Goal: Task Accomplishment & Management: Manage account settings

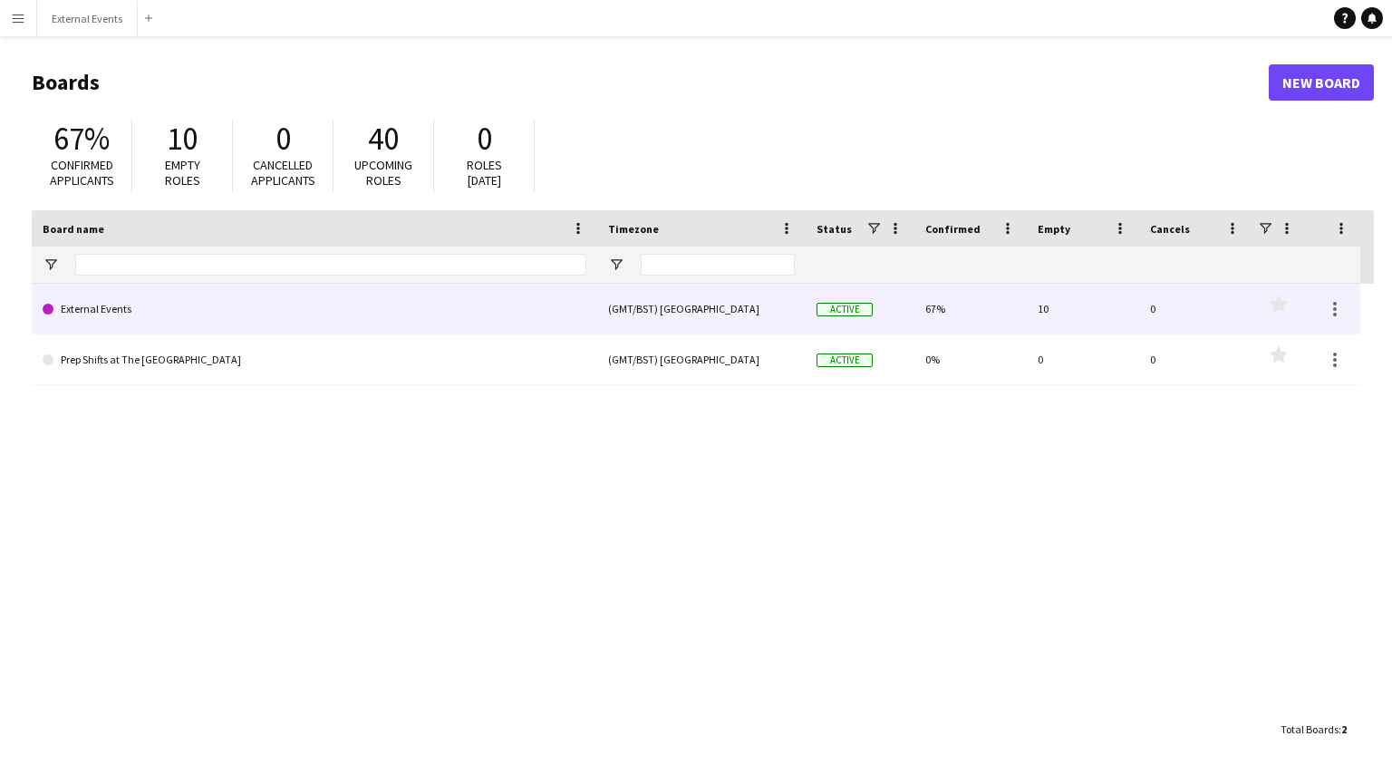
click at [153, 299] on link "External Events" at bounding box center [315, 309] width 544 height 51
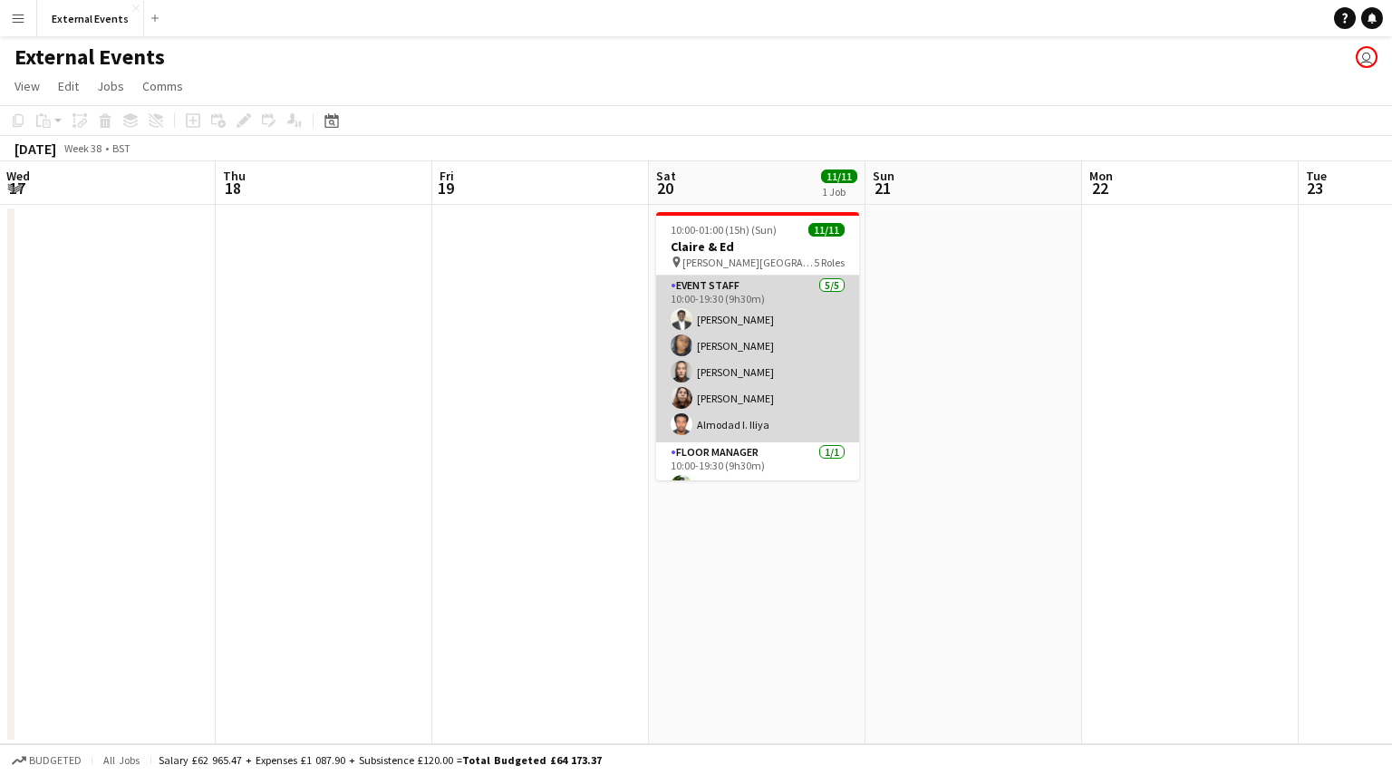
scroll to position [260, 0]
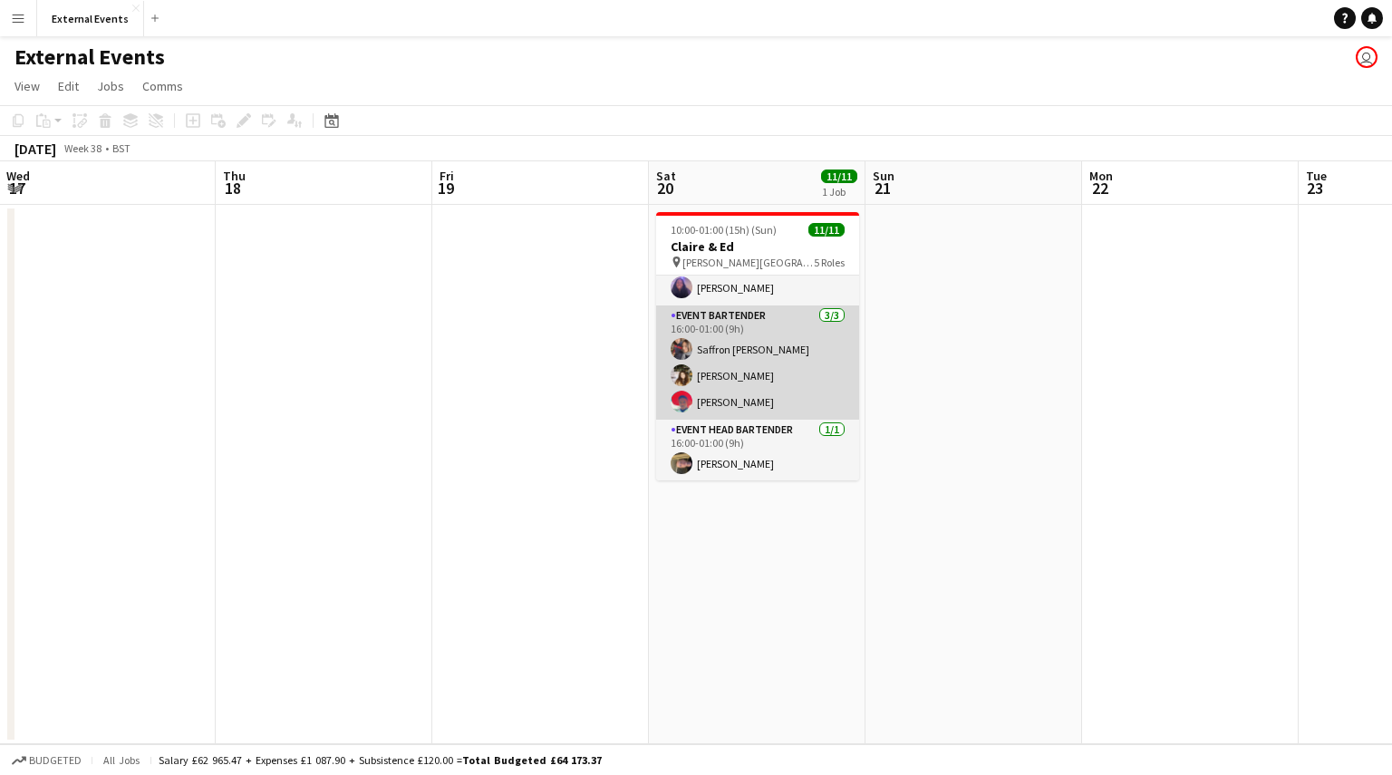
click at [760, 383] on app-card-role "Event bartender 3/3 16:00-01:00 (9h) Saffron Carpenter Danae Gionleka Samuel Ku…" at bounding box center [757, 362] width 203 height 114
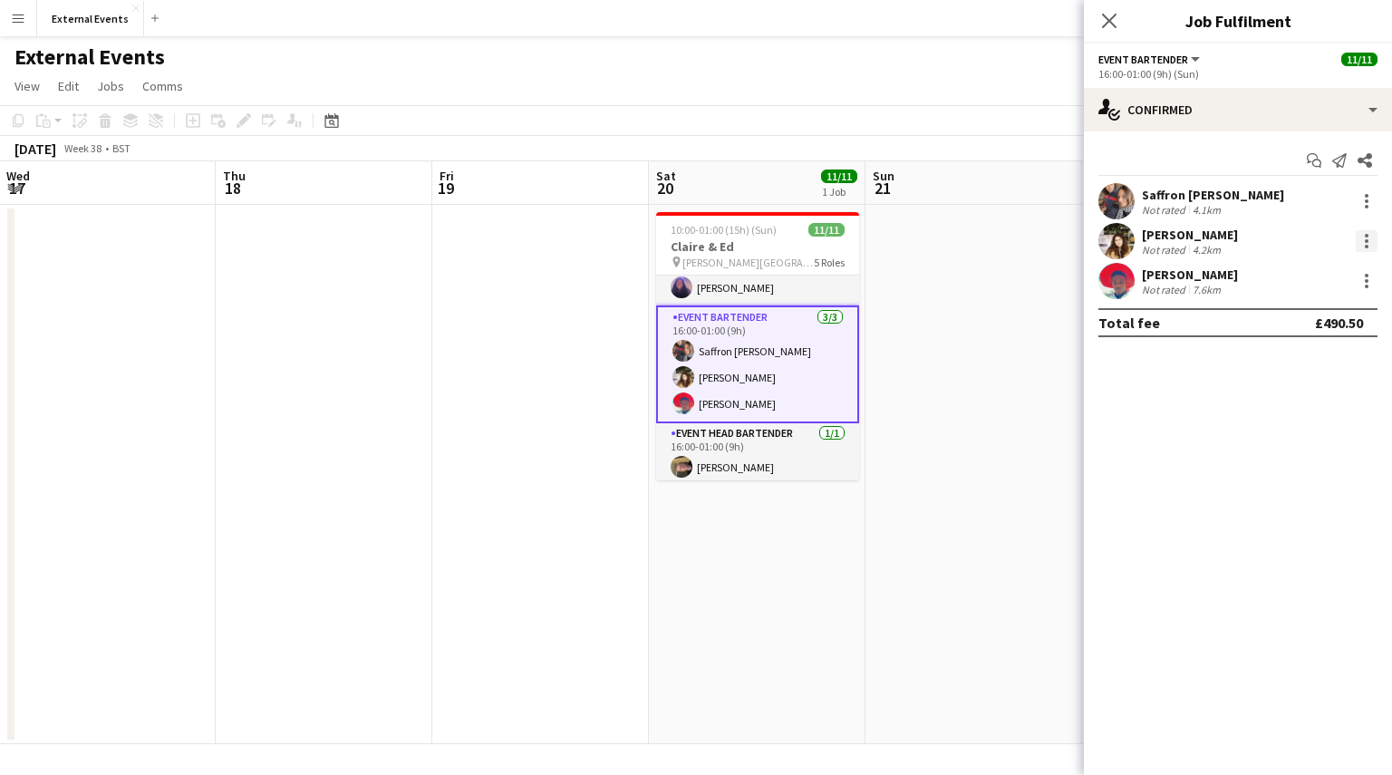
click at [1371, 239] on div at bounding box center [1367, 241] width 22 height 22
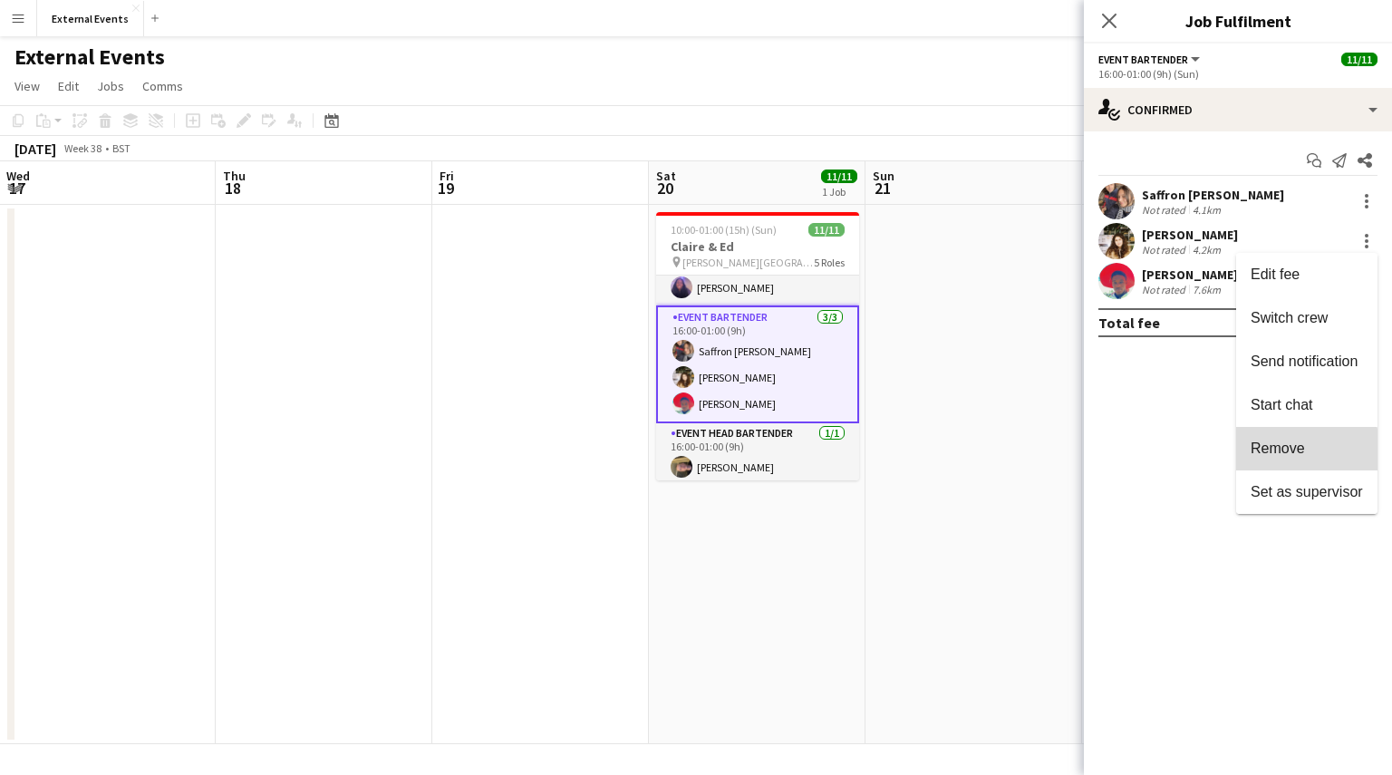
click at [1281, 455] on span "Remove" at bounding box center [1278, 448] width 54 height 15
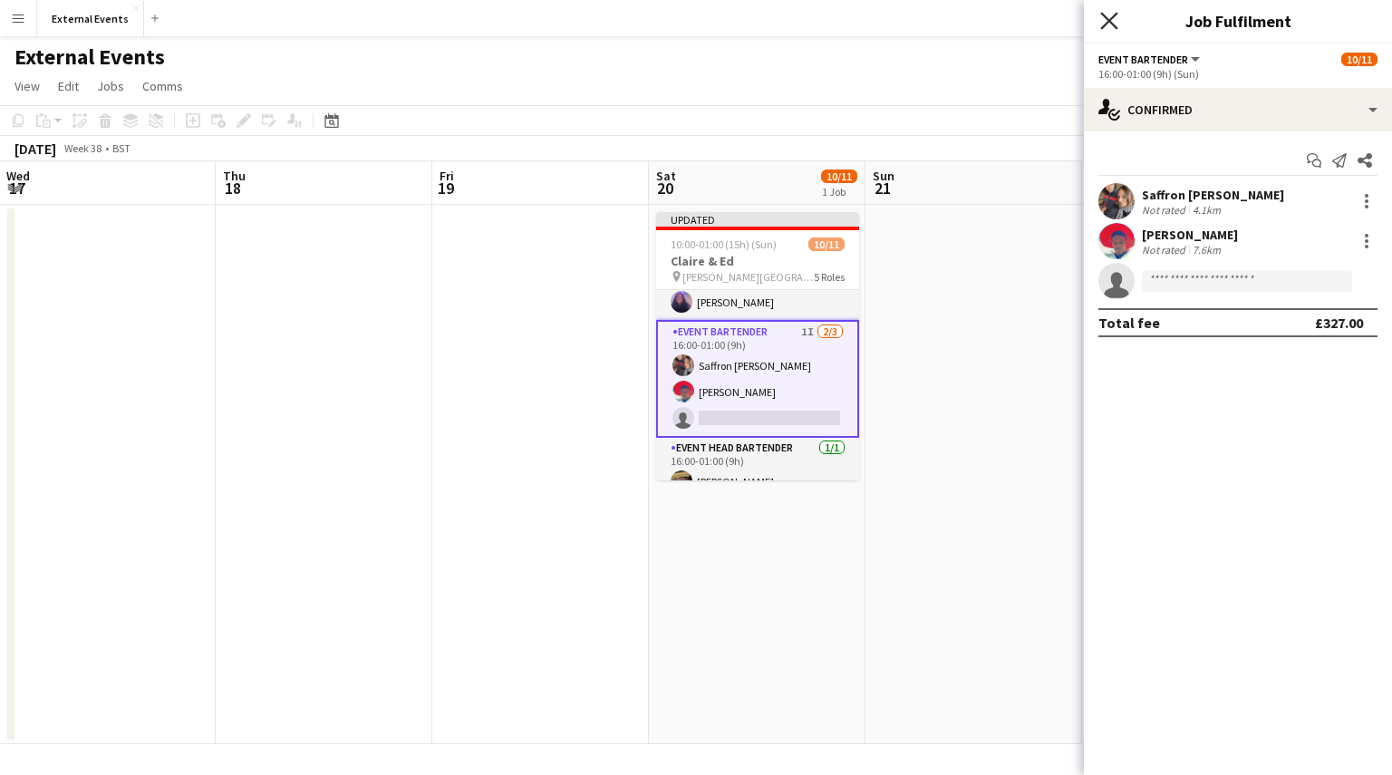
click at [1112, 20] on icon "Close pop-in" at bounding box center [1108, 20] width 17 height 17
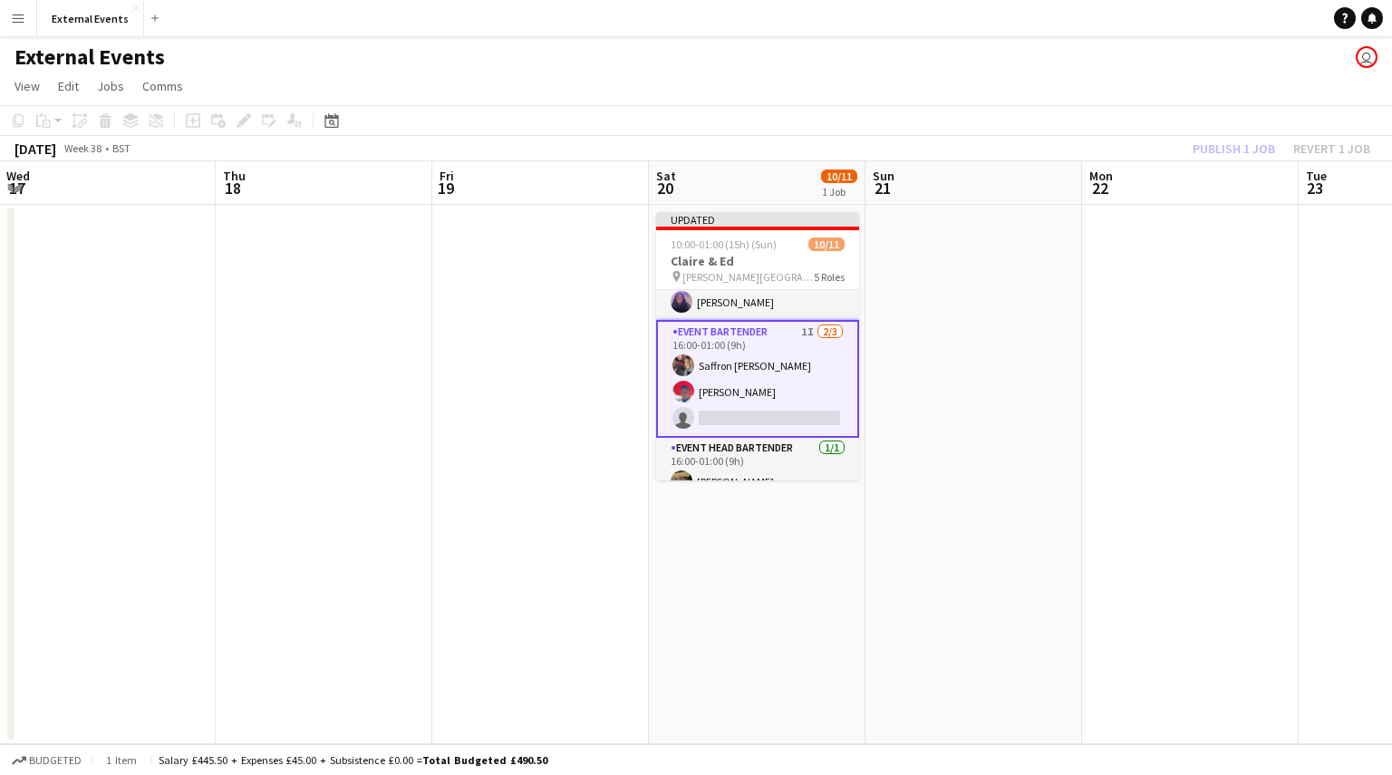
click at [1250, 145] on div "Publish 1 job Revert 1 job" at bounding box center [1281, 149] width 221 height 24
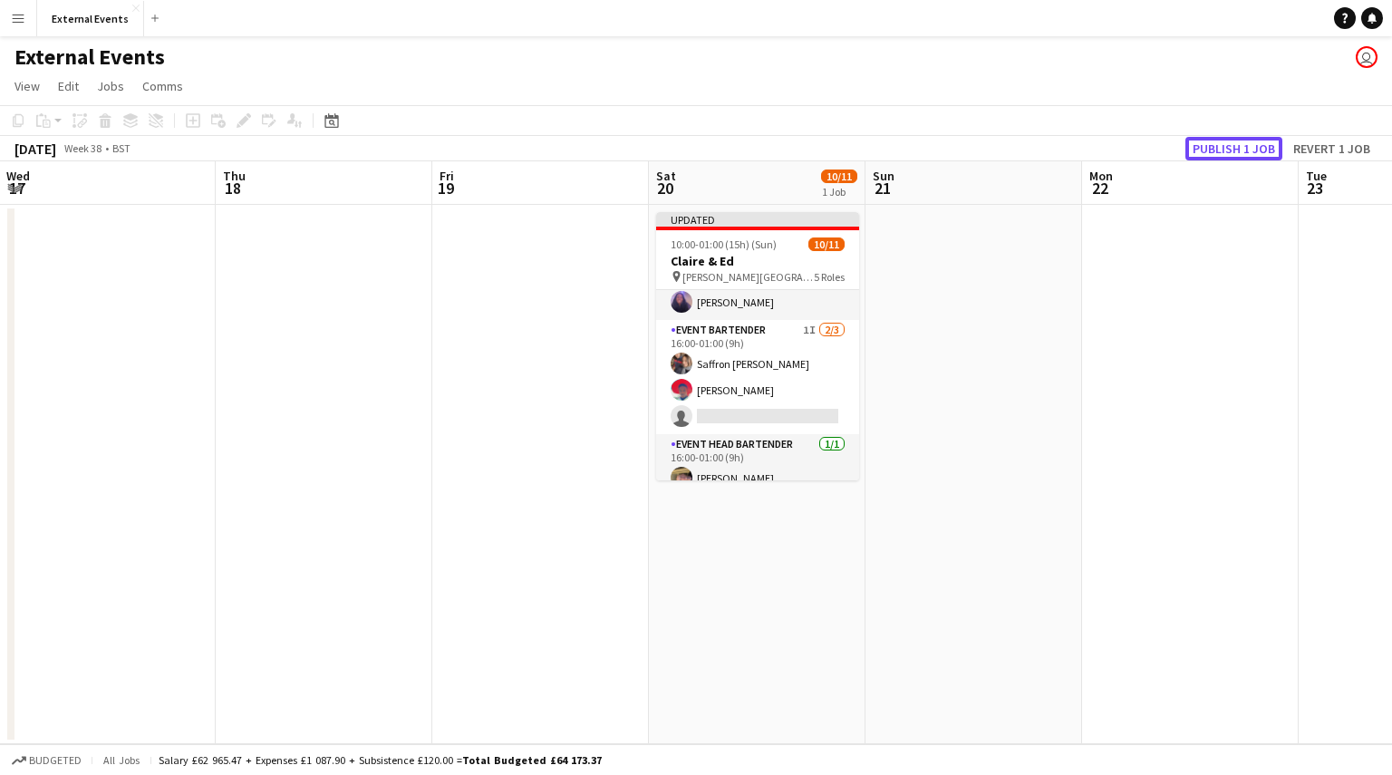
click at [1250, 145] on button "Publish 1 job" at bounding box center [1234, 149] width 97 height 24
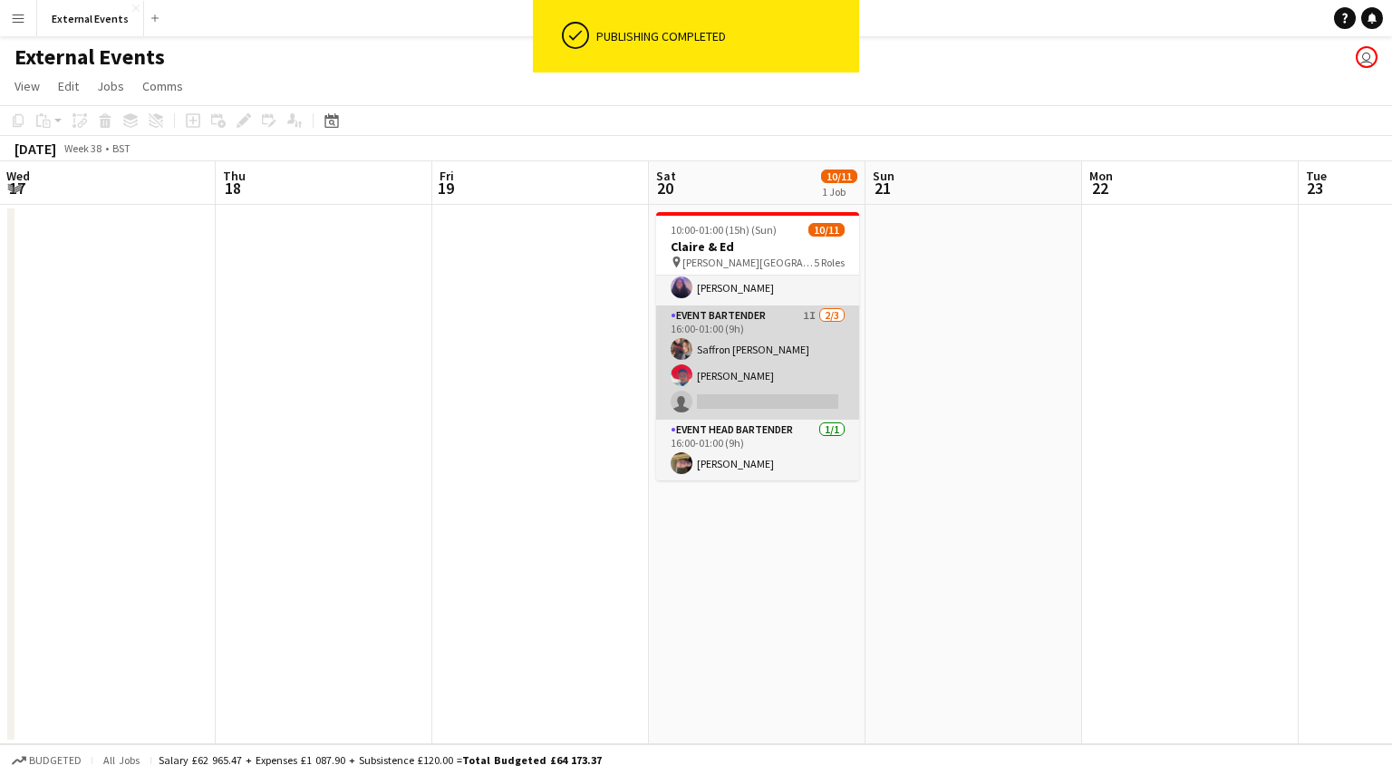
click at [736, 345] on app-card-role "Event bartender 1I 2/3 16:00-01:00 (9h) Saffron Carpenter Samuel Kuyoro single-…" at bounding box center [757, 362] width 203 height 114
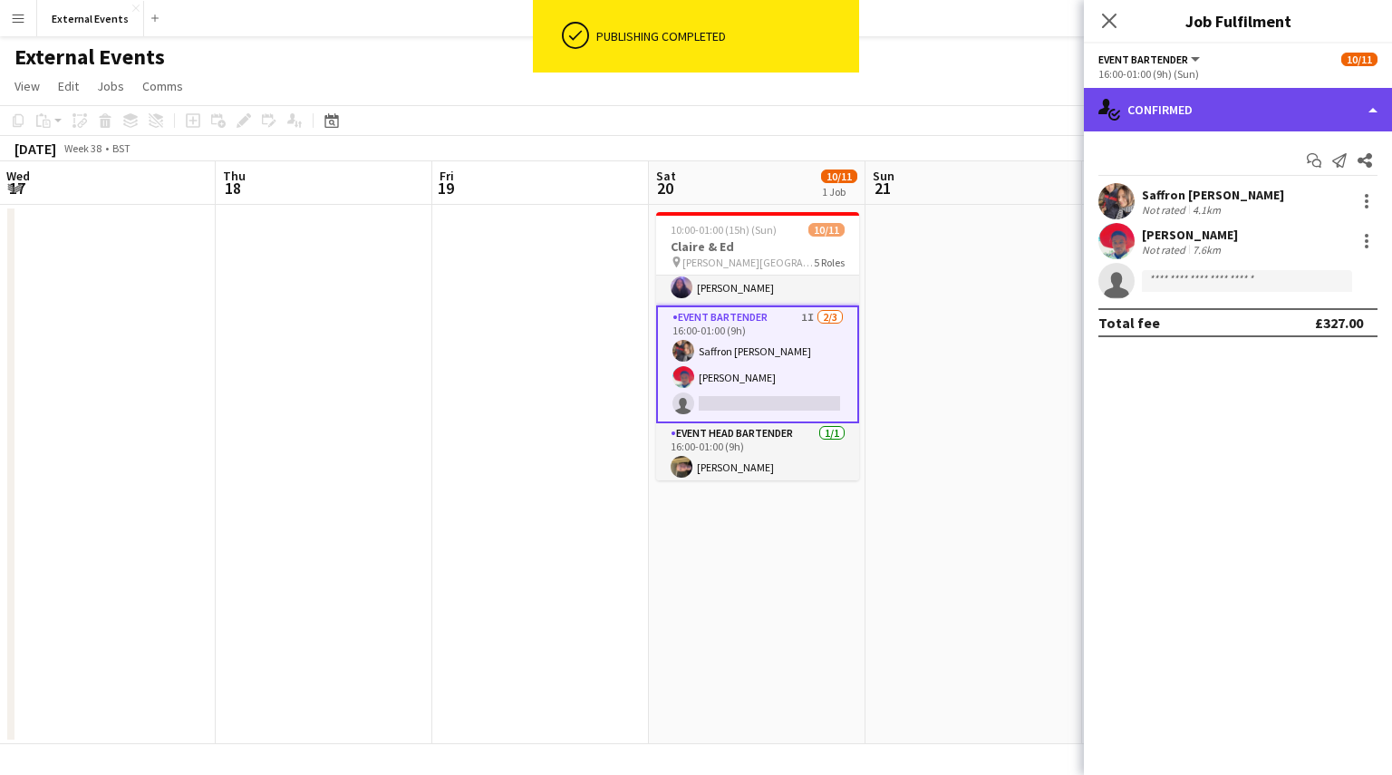
click at [1296, 107] on div "single-neutral-actions-check-2 Confirmed" at bounding box center [1238, 110] width 308 height 44
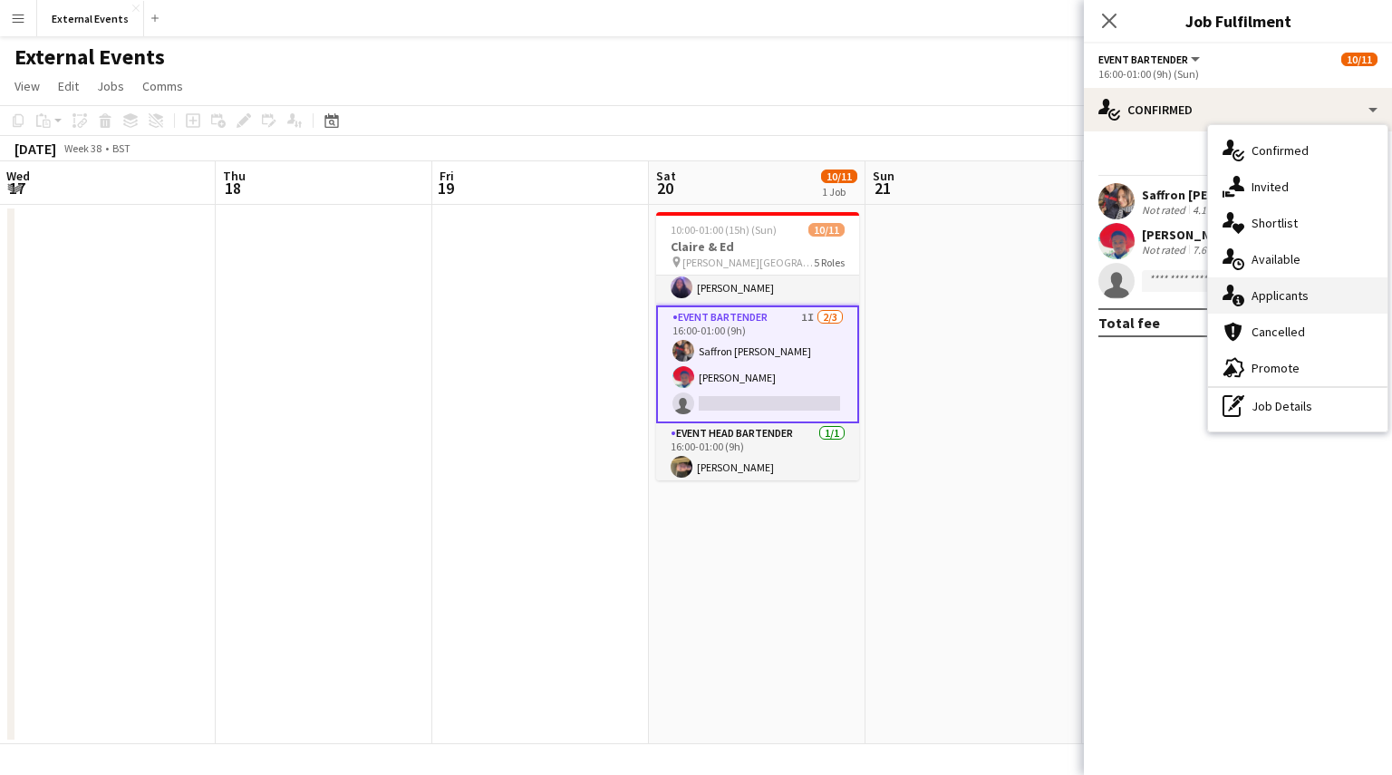
click at [1319, 293] on div "single-neutral-actions-information Applicants" at bounding box center [1297, 295] width 179 height 36
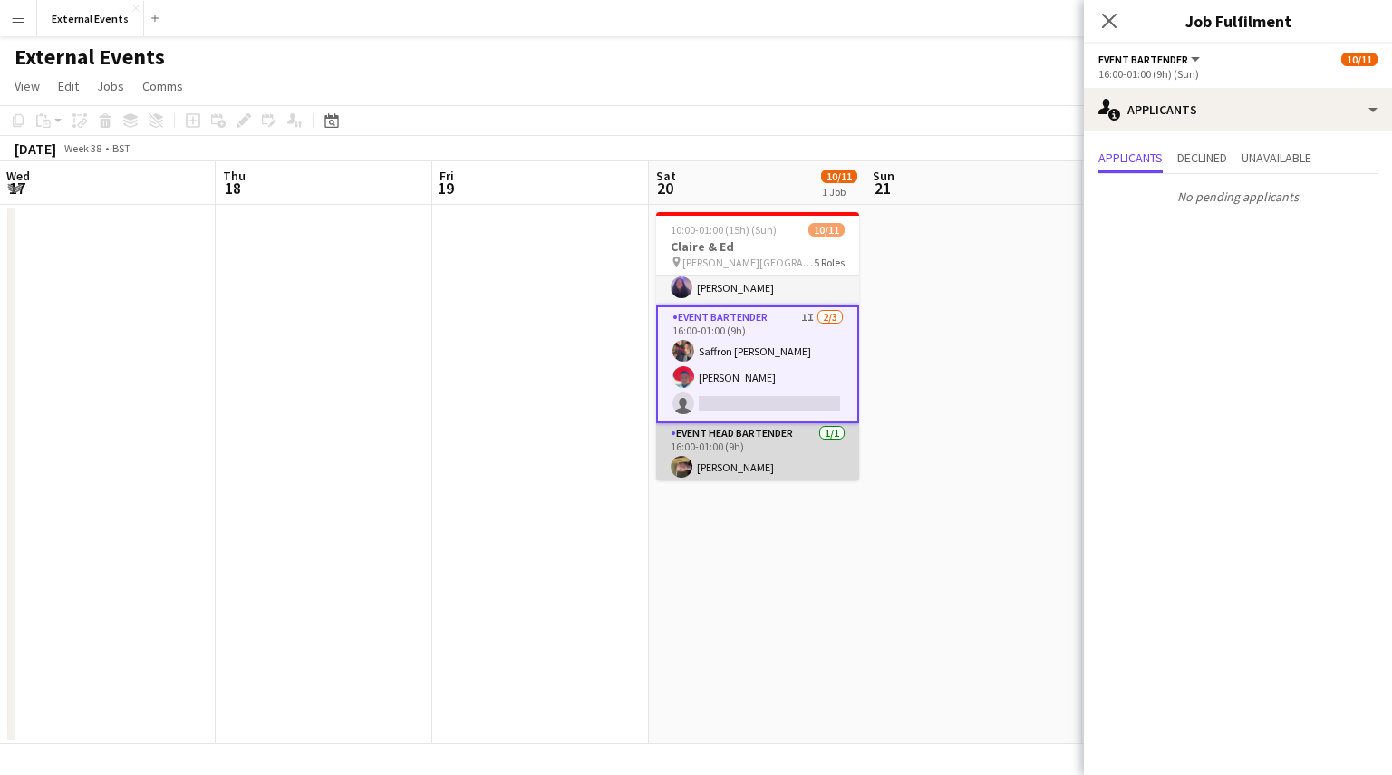
scroll to position [264, 0]
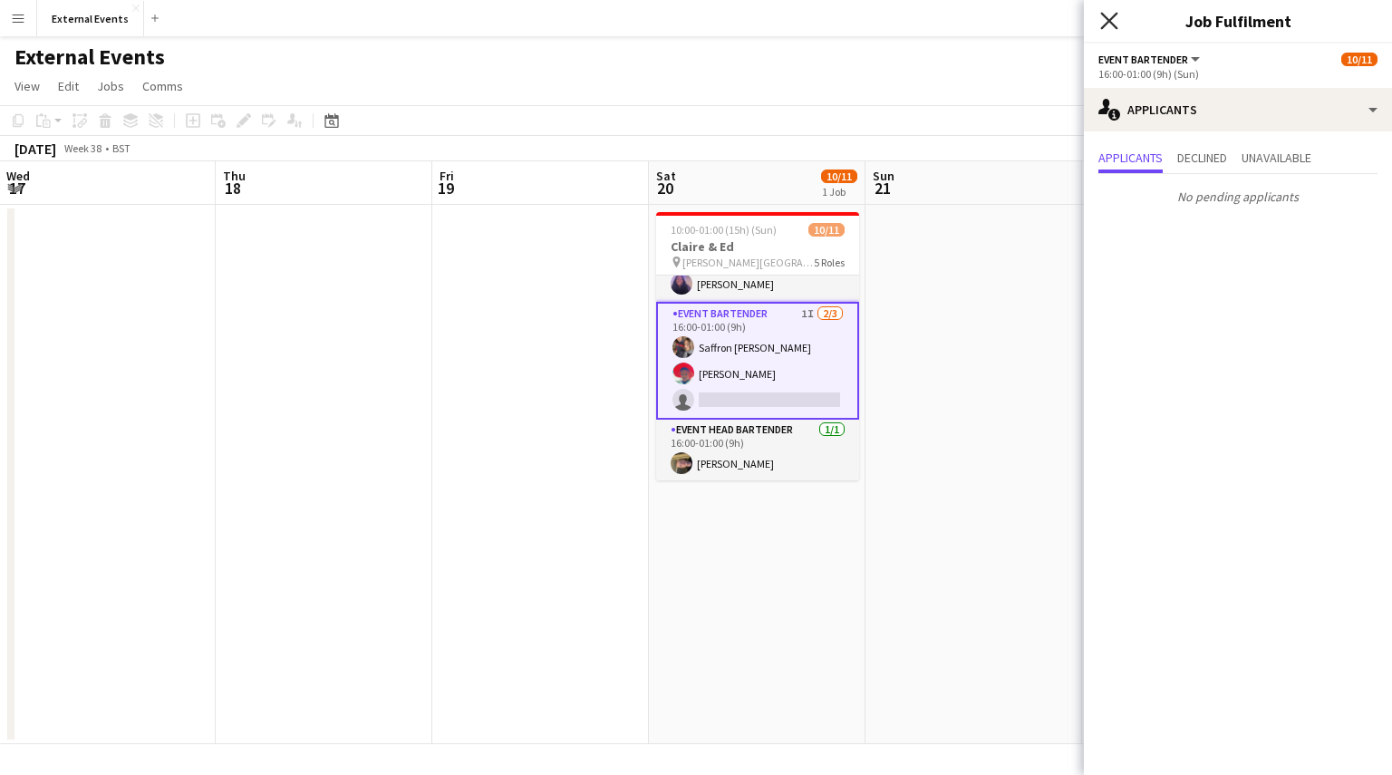
click at [1109, 23] on icon at bounding box center [1108, 20] width 17 height 17
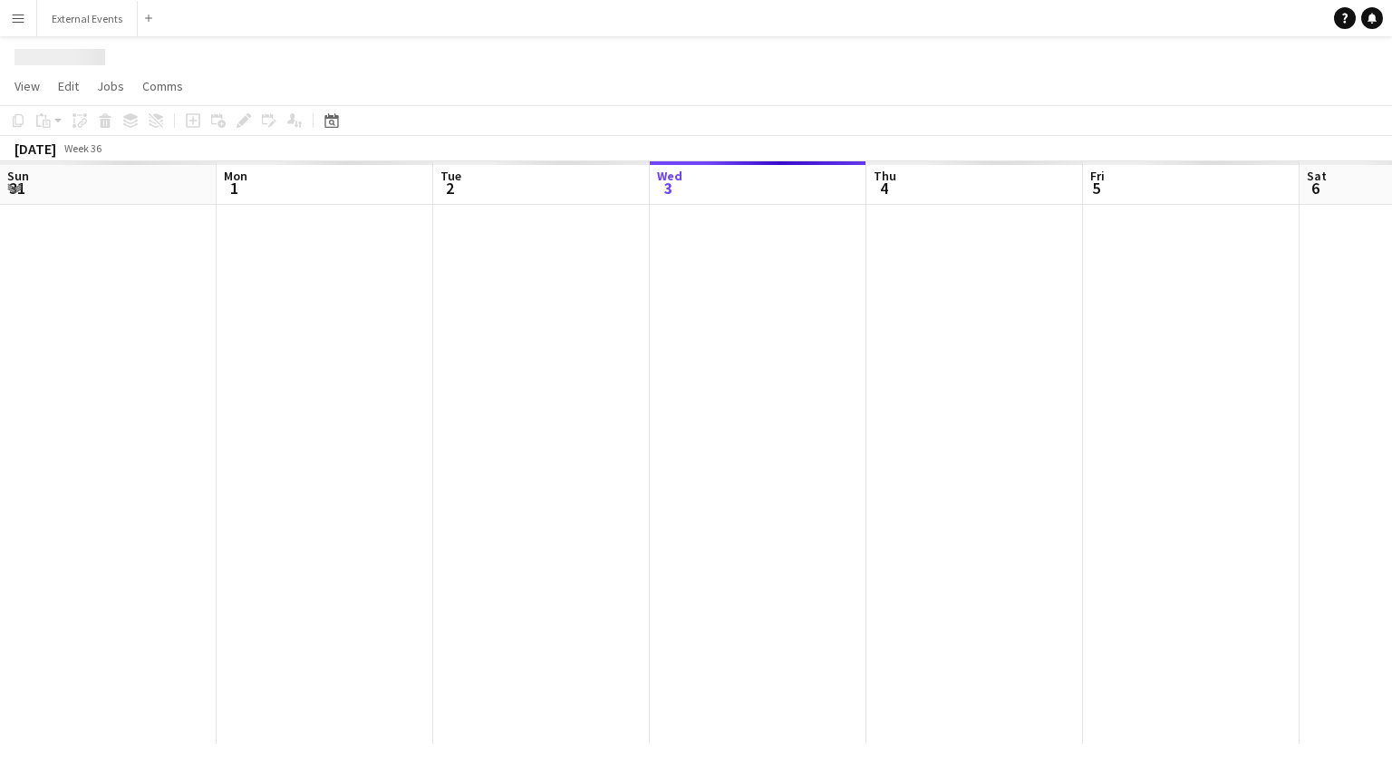
scroll to position [0, 433]
